Goal: Information Seeking & Learning: Check status

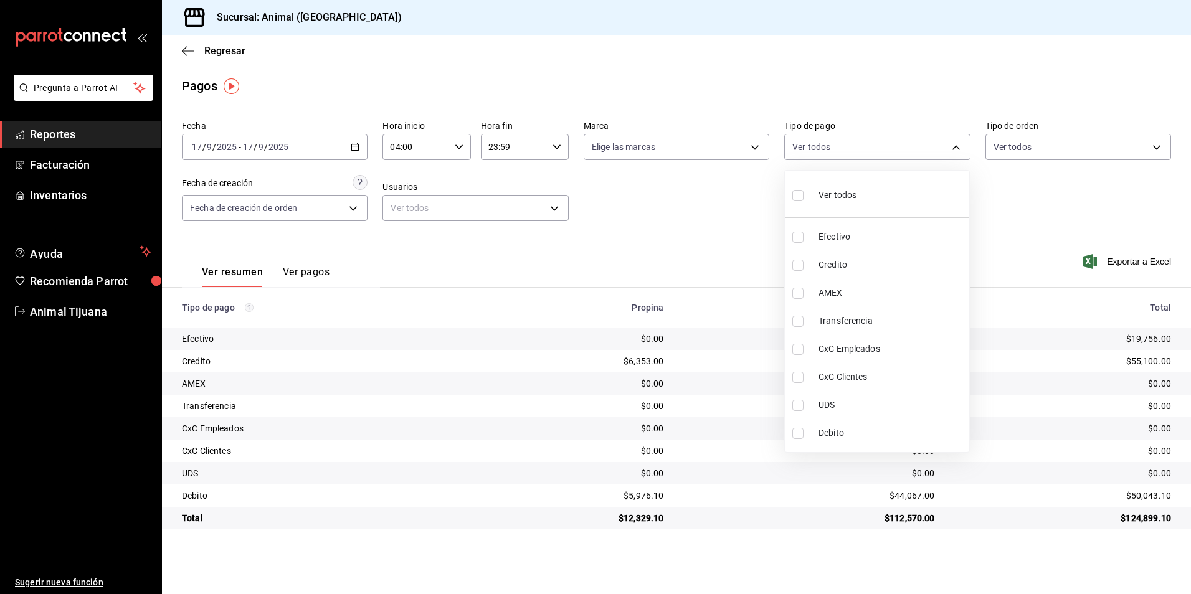
click at [819, 208] on li "Ver todos" at bounding box center [877, 194] width 184 height 37
type input "b84c62b8-b02c-4970-ab2e-e166616419f2,235ce608-f464-428a-9a71-314f665367d1,53567…"
checkbox input "true"
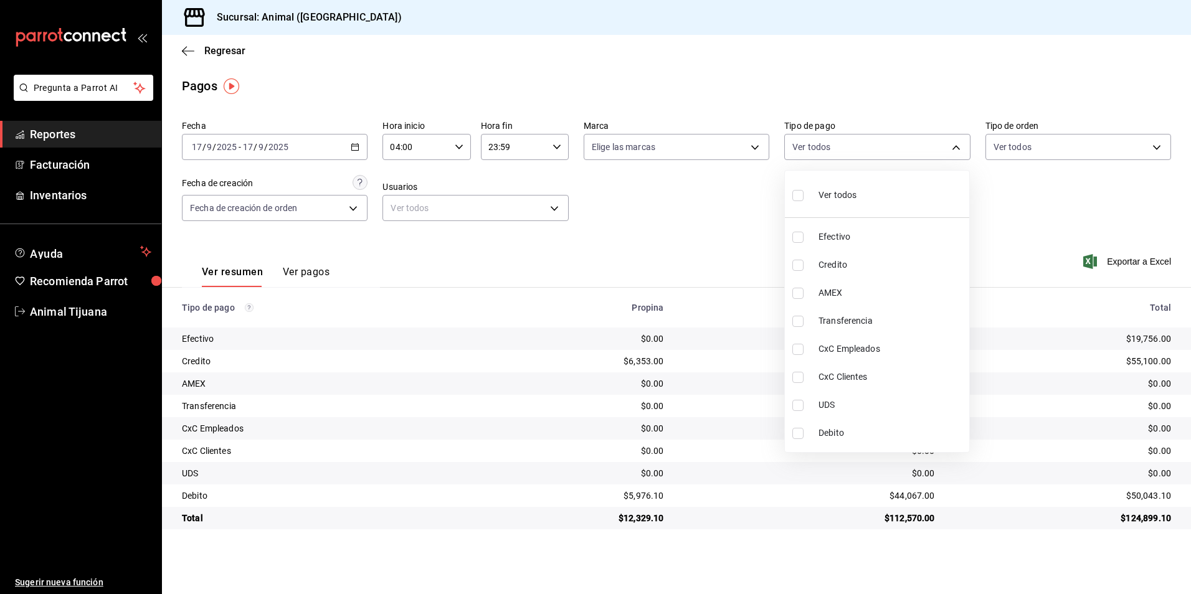
checkbox input "true"
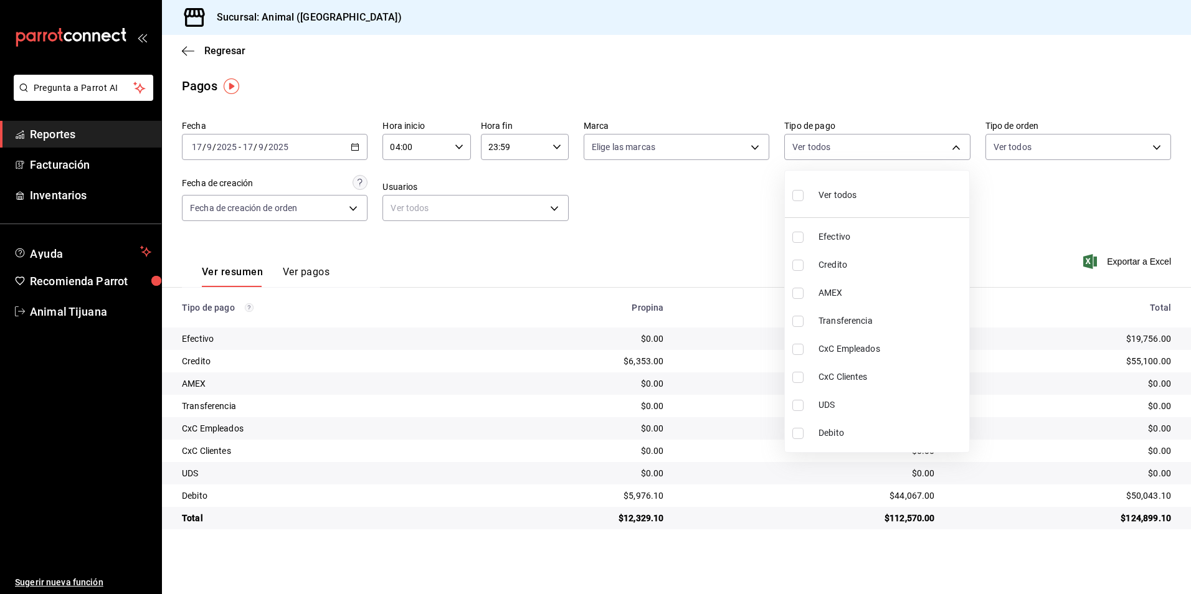
checkbox input "true"
click at [819, 208] on li "Ver todos" at bounding box center [877, 194] width 184 height 37
checkbox input "false"
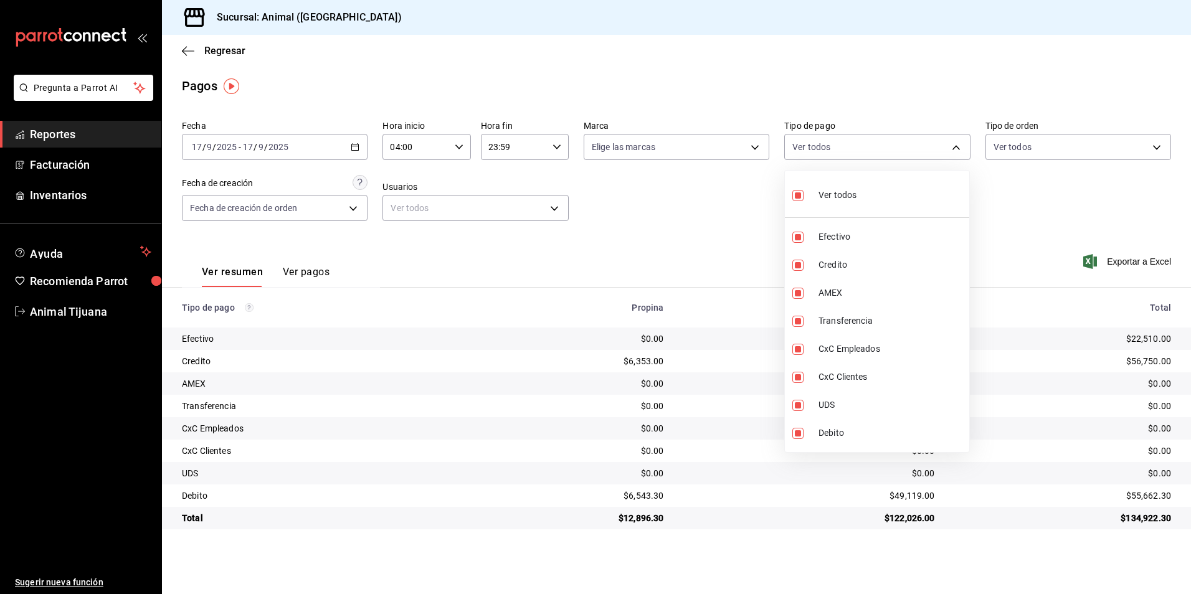
checkbox input "false"
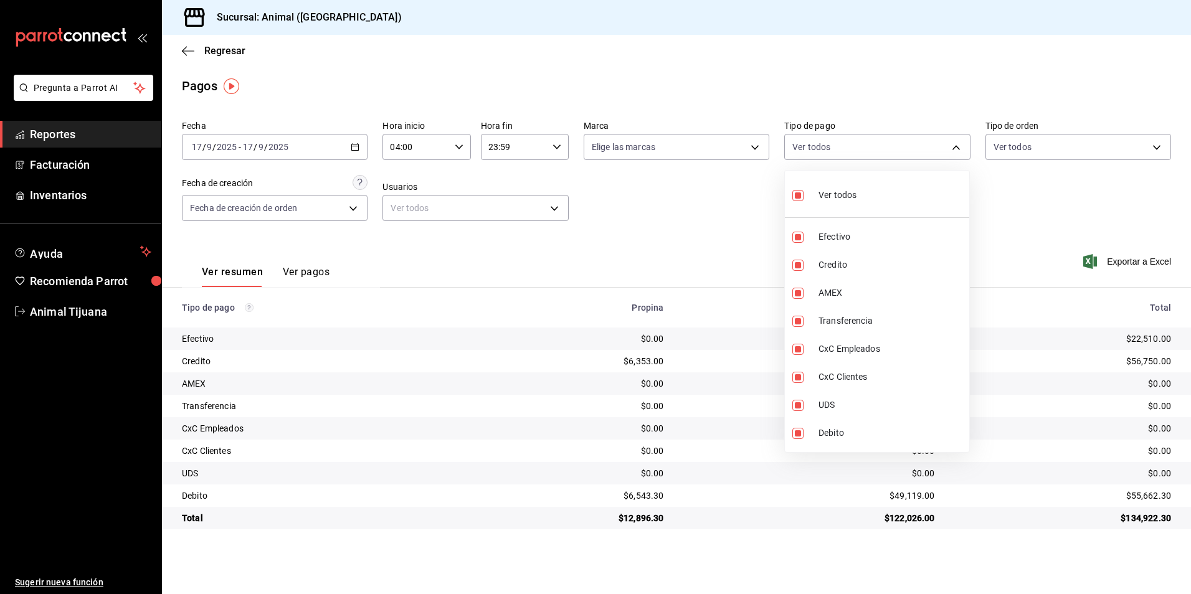
checkbox input "false"
click at [221, 47] on div at bounding box center [595, 297] width 1191 height 594
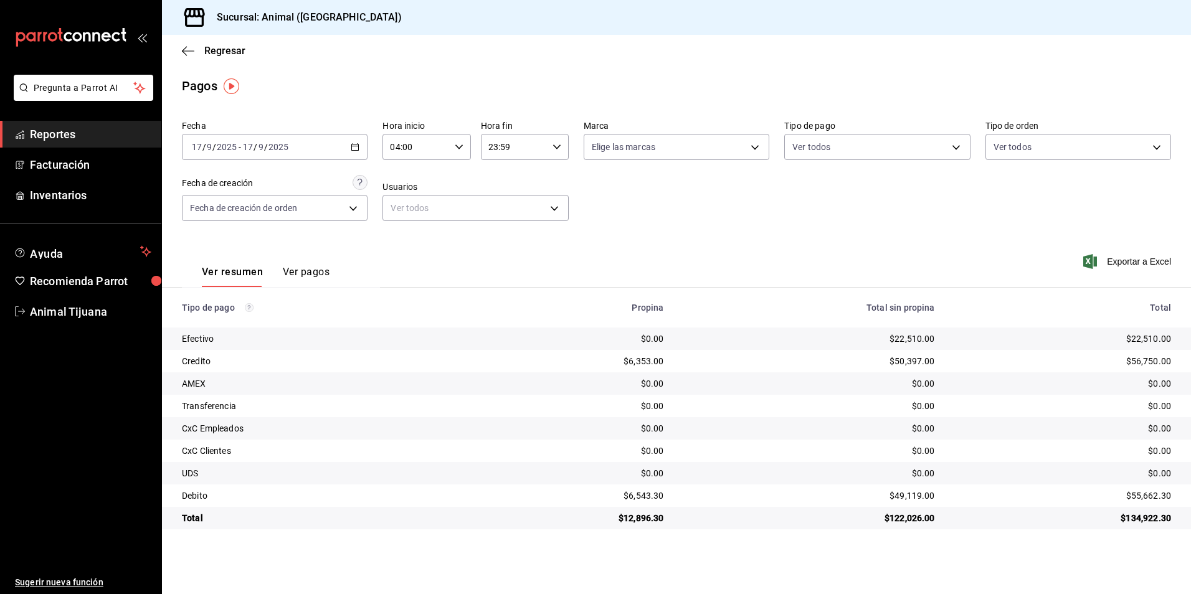
click at [221, 47] on span "Regresar" at bounding box center [224, 51] width 41 height 12
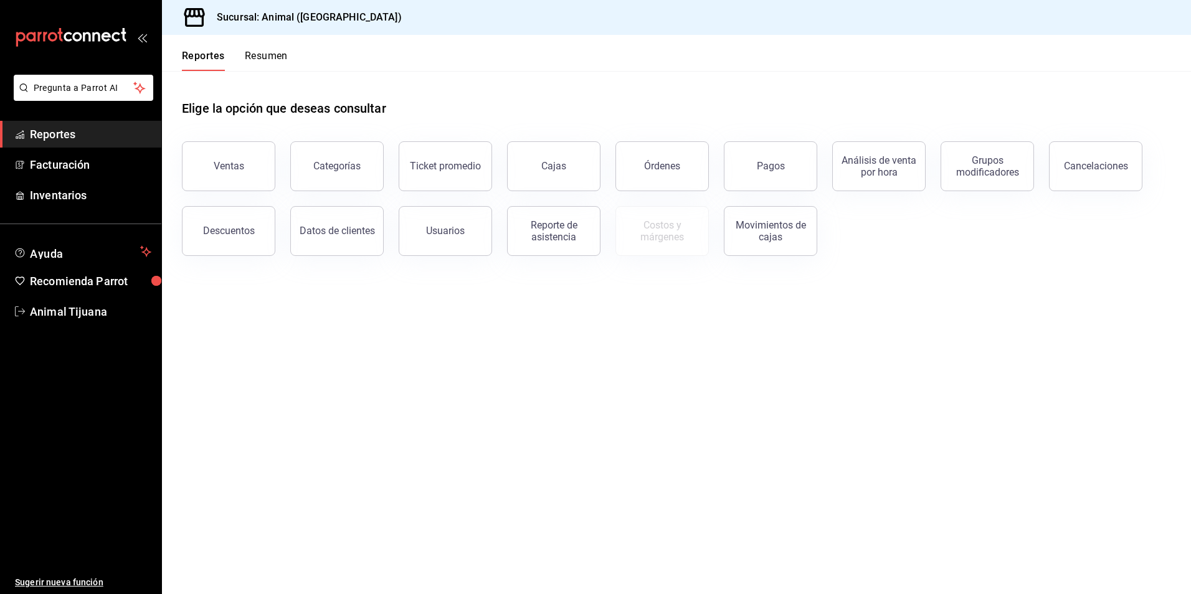
click at [255, 50] on button "Resumen" at bounding box center [266, 60] width 43 height 21
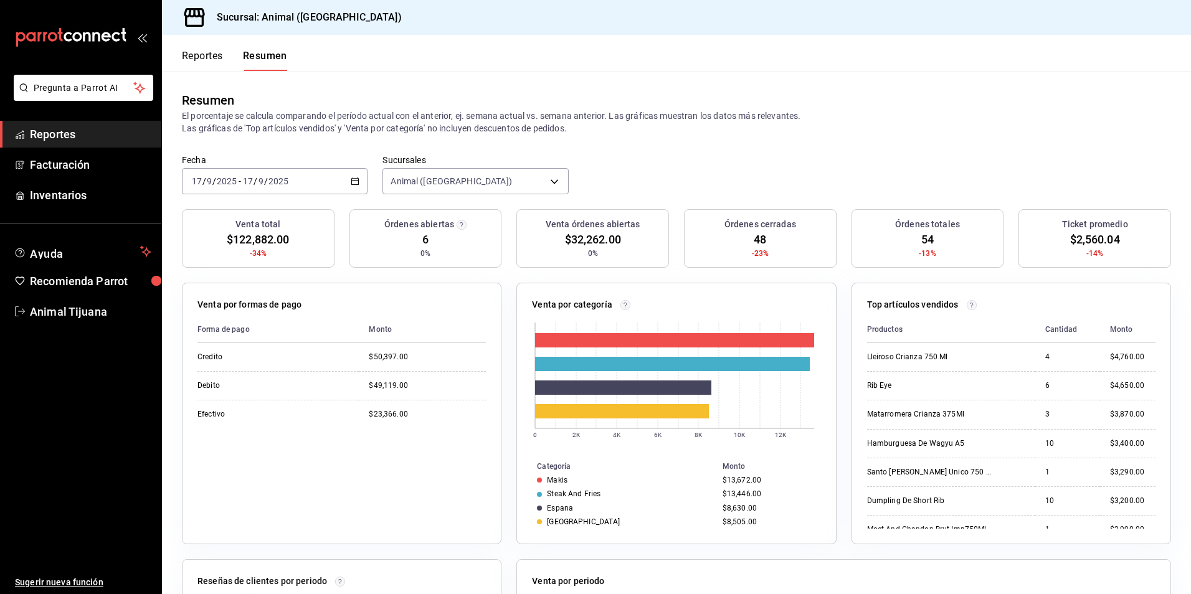
click at [346, 180] on div "[DATE] [DATE] - [DATE] [DATE]" at bounding box center [275, 181] width 186 height 26
click at [272, 209] on li "Hoy" at bounding box center [240, 219] width 116 height 28
click at [184, 52] on button "Reportes" at bounding box center [202, 60] width 41 height 21
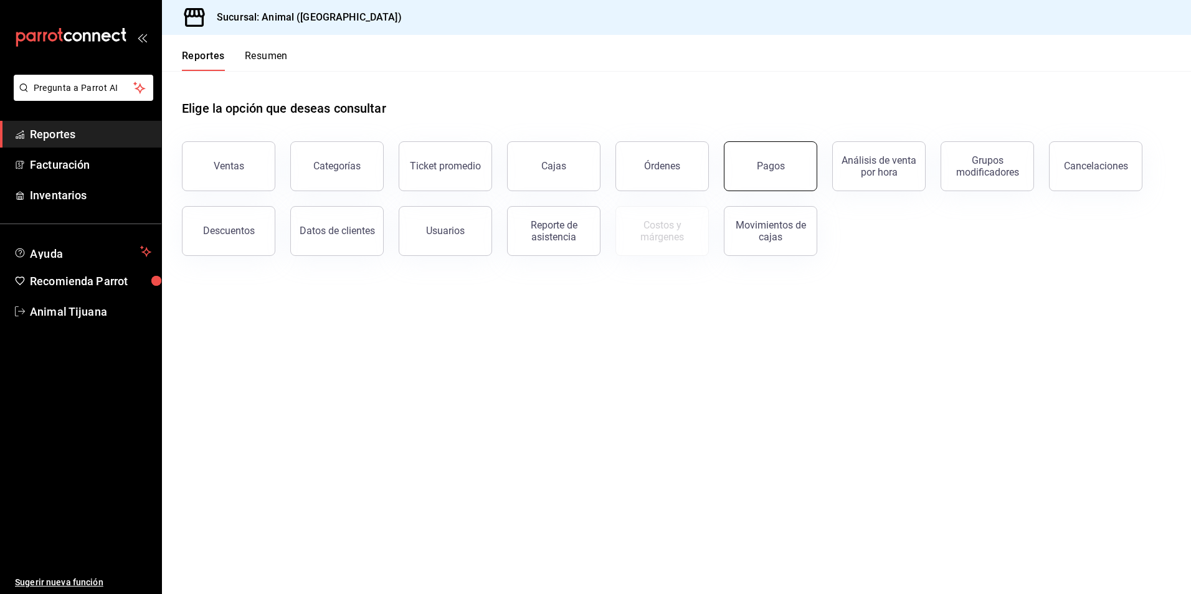
click at [731, 168] on button "Pagos" at bounding box center [770, 166] width 93 height 50
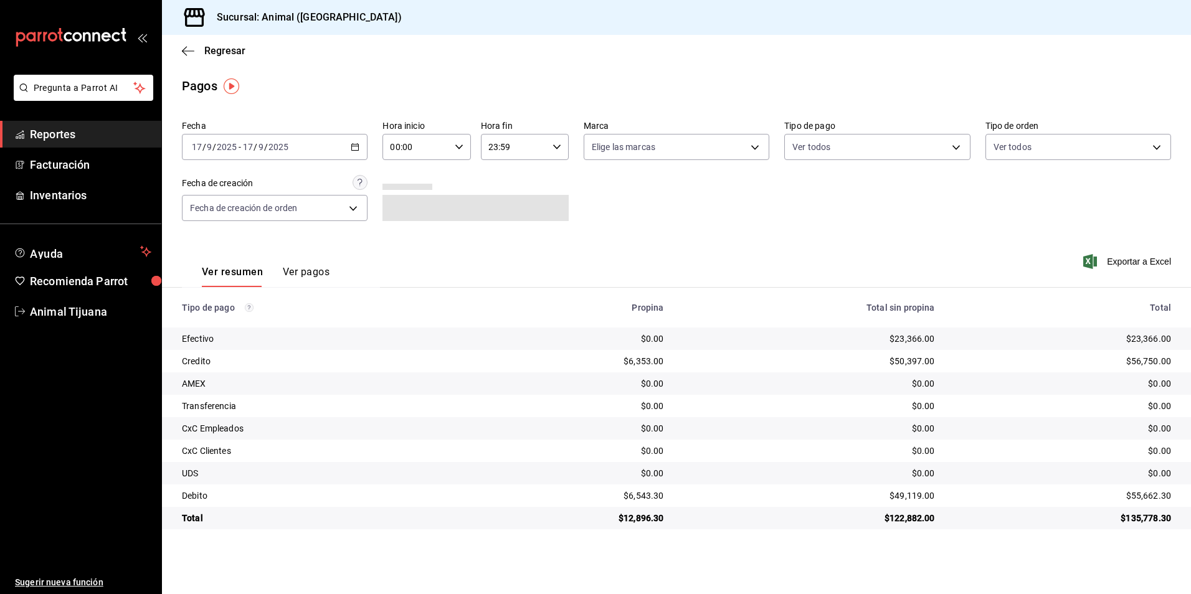
click at [348, 146] on div "[DATE] [DATE] - [DATE] [DATE]" at bounding box center [275, 147] width 186 height 26
click at [261, 186] on span "Hoy" at bounding box center [240, 184] width 97 height 13
click at [427, 160] on div "Fecha [DATE] [DATE] - [DATE] [DATE] Hora inicio 00:00 Hora inicio Hora fin 23:5…" at bounding box center [676, 175] width 989 height 121
click at [428, 148] on input "00:00" at bounding box center [415, 147] width 67 height 25
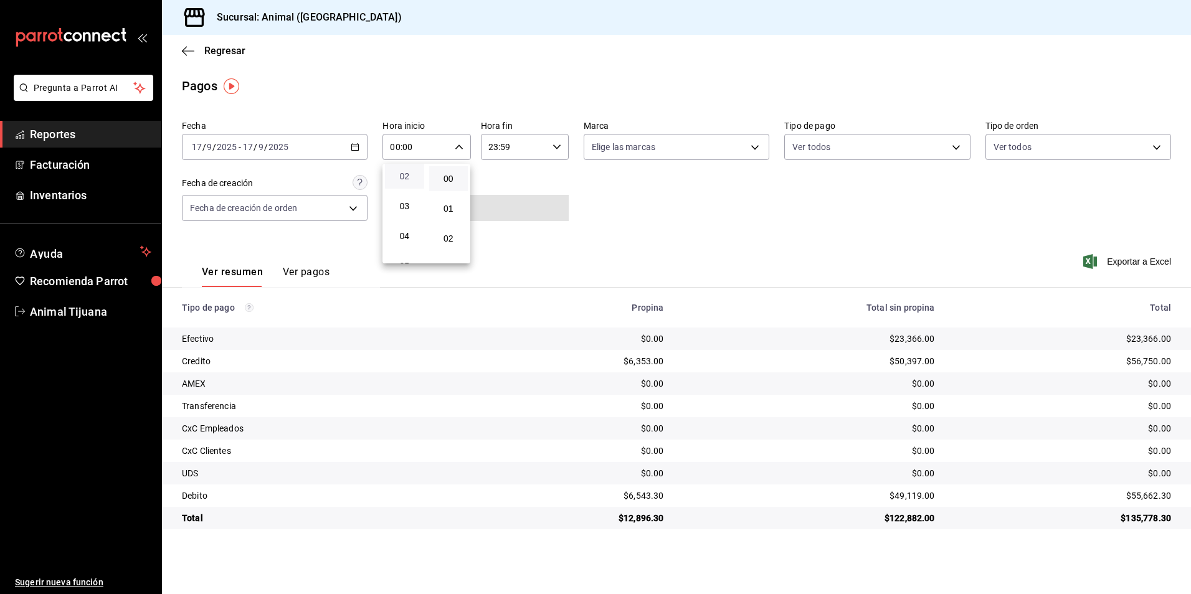
click at [402, 234] on span "04" at bounding box center [404, 236] width 24 height 10
type input "04:00"
click at [567, 263] on div at bounding box center [595, 297] width 1191 height 594
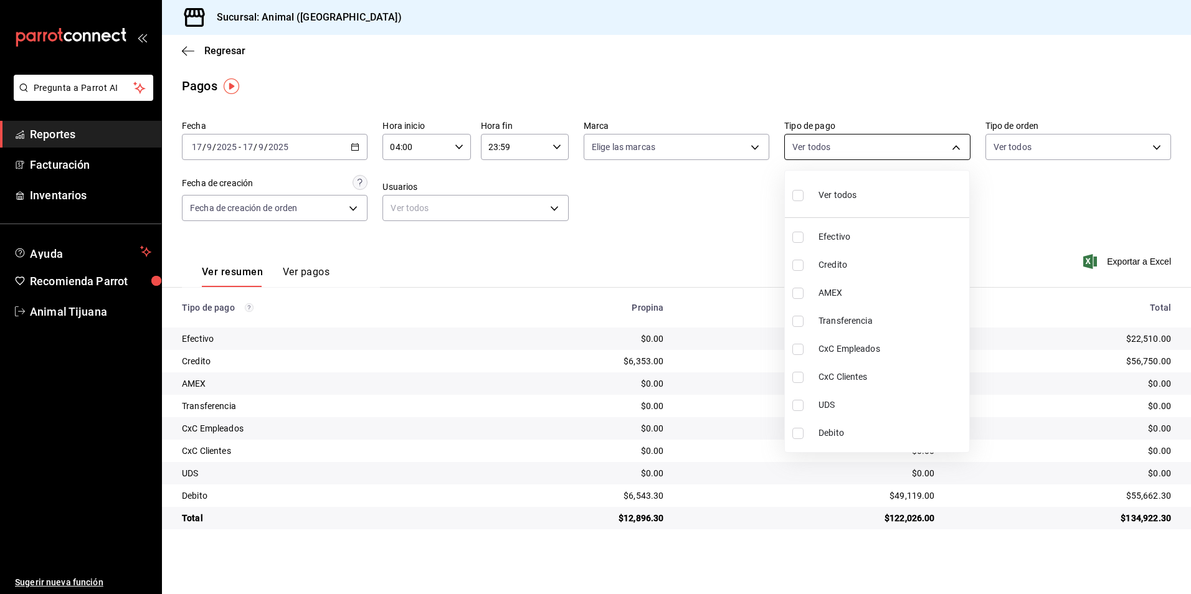
click at [932, 141] on body "Pregunta a Parrot AI Reportes Facturación Inventarios Ayuda Recomienda Parrot A…" at bounding box center [595, 297] width 1191 height 594
click at [877, 194] on li "Ver todos" at bounding box center [877, 194] width 184 height 37
type input "b84c62b8-b02c-4970-ab2e-e166616419f2,235ce608-f464-428a-9a71-314f665367d1,53567…"
checkbox input "true"
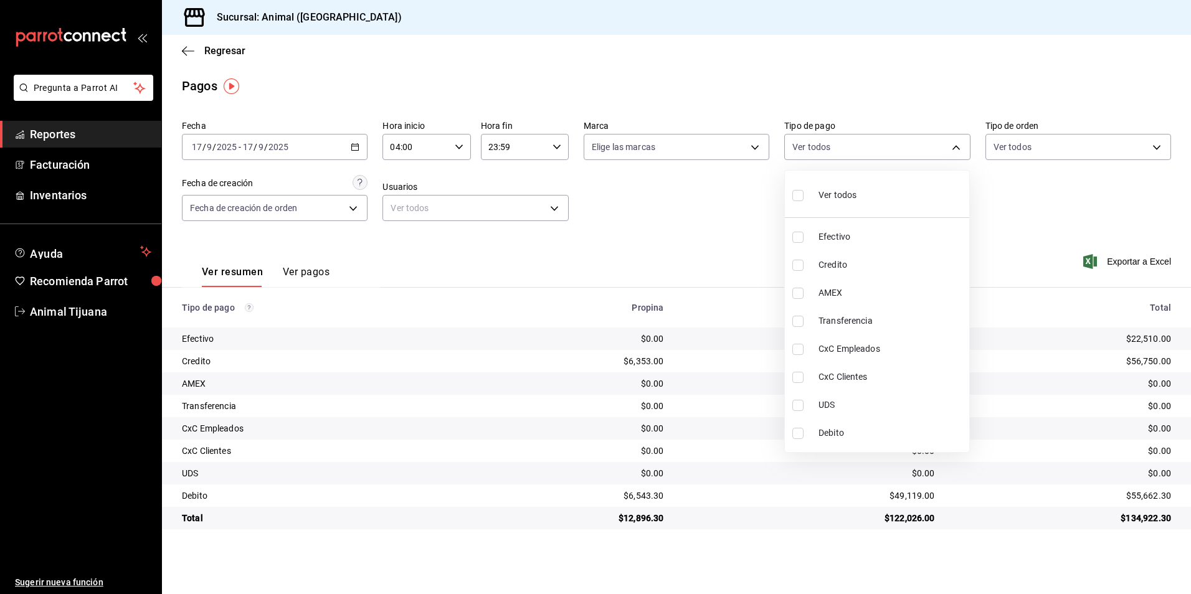
checkbox input "true"
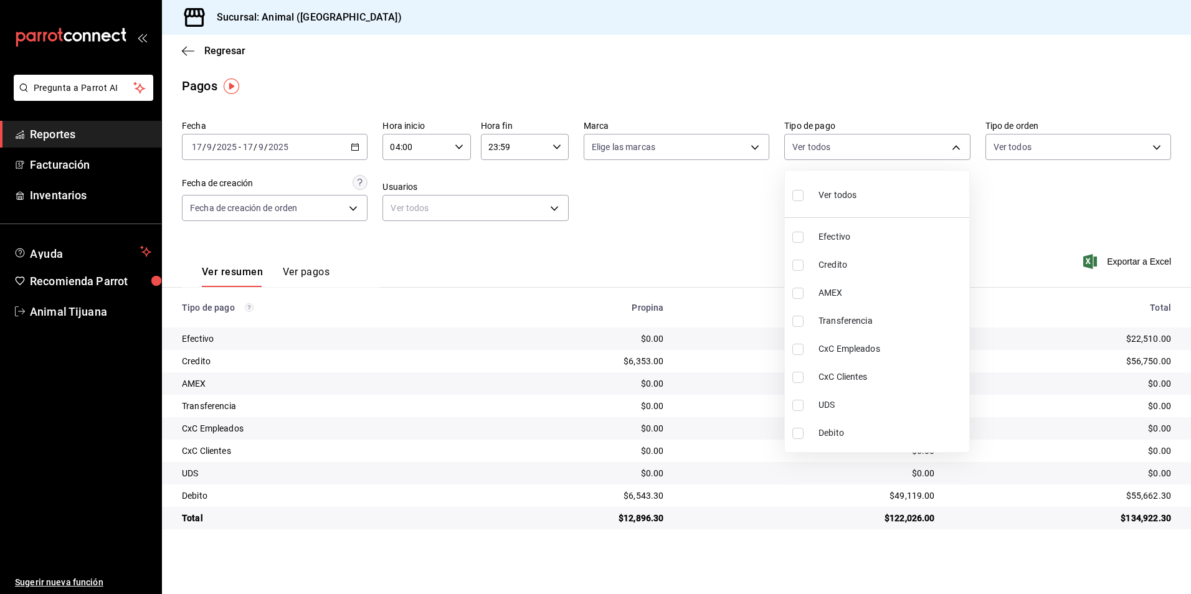
checkbox input "true"
click at [877, 194] on li "Ver todos" at bounding box center [877, 194] width 184 height 37
checkbox input "false"
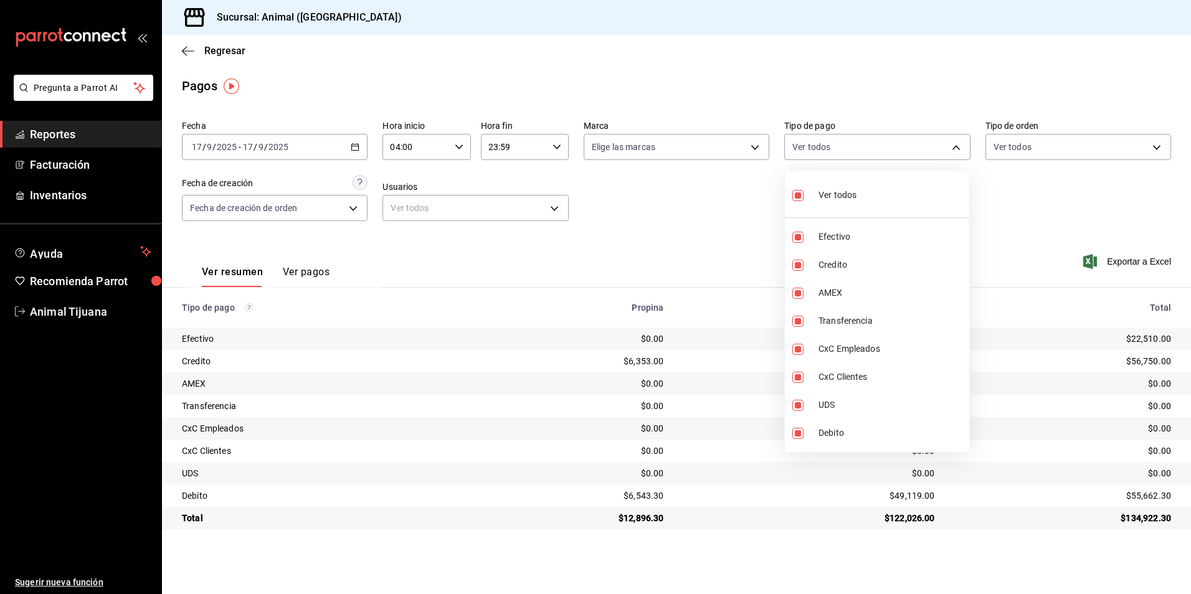
checkbox input "false"
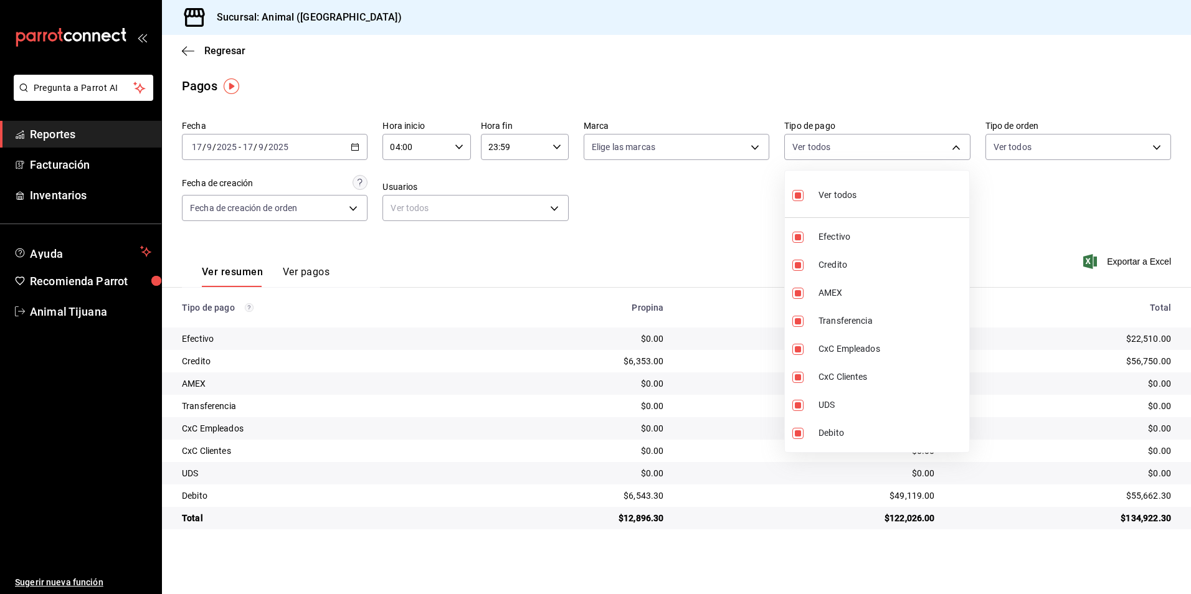
checkbox input "false"
